Goal: Navigation & Orientation: Find specific page/section

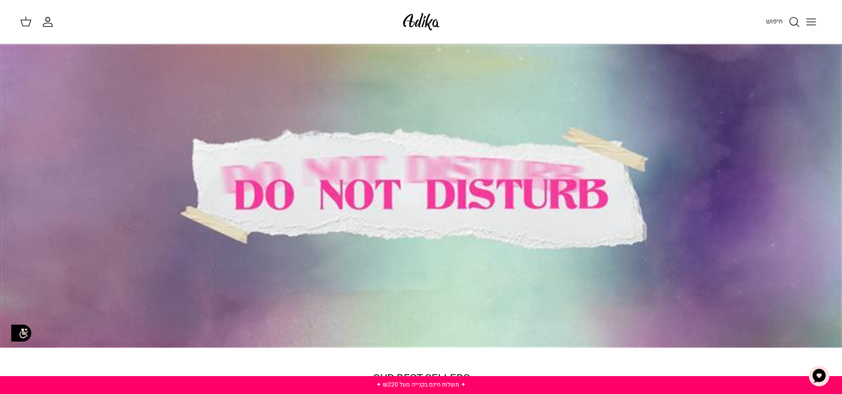
click at [419, 17] on img at bounding box center [421, 21] width 42 height 23
click at [812, 22] on icon "Toggle menu" at bounding box center [811, 22] width 12 height 12
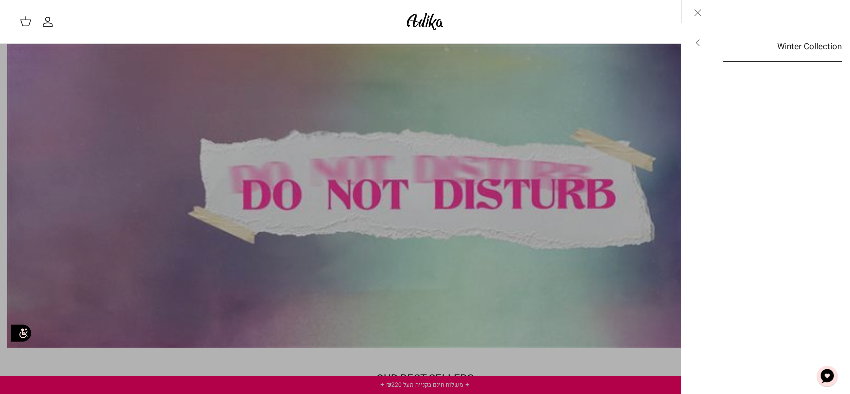
click at [721, 39] on link "Winter Collection" at bounding box center [781, 46] width 137 height 31
click at [427, 22] on img at bounding box center [425, 21] width 42 height 23
